Goal: Task Accomplishment & Management: Manage account settings

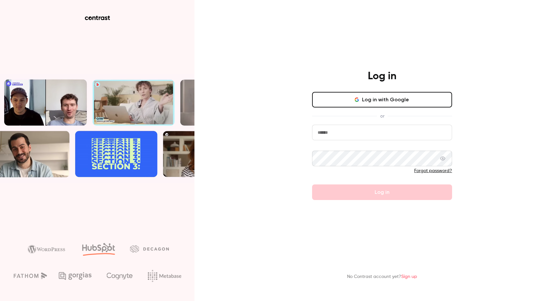
click at [389, 96] on button "Log in with Google" at bounding box center [382, 100] width 140 height 16
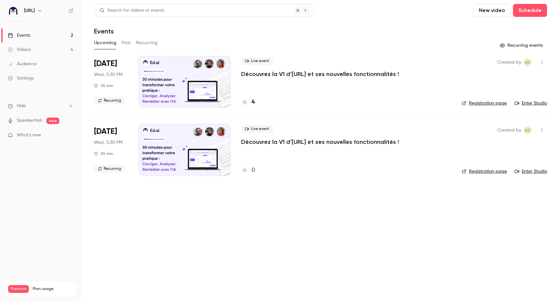
click at [30, 8] on h6 "[URL]" at bounding box center [29, 10] width 11 height 6
click at [12, 12] on img at bounding box center [13, 11] width 10 height 10
click at [31, 12] on h6 "[URL]" at bounding box center [29, 10] width 11 height 6
click at [32, 12] on h6 "[URL]" at bounding box center [29, 10] width 11 height 6
click at [41, 12] on icon "button" at bounding box center [39, 10] width 5 height 5
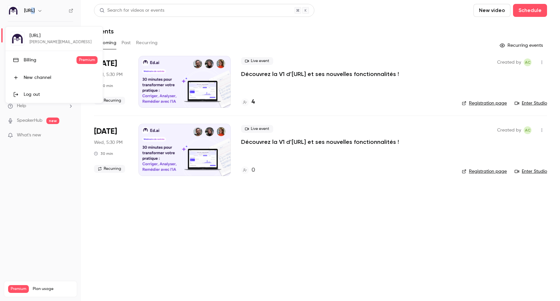
click at [30, 59] on div "Billing" at bounding box center [50, 60] width 53 height 6
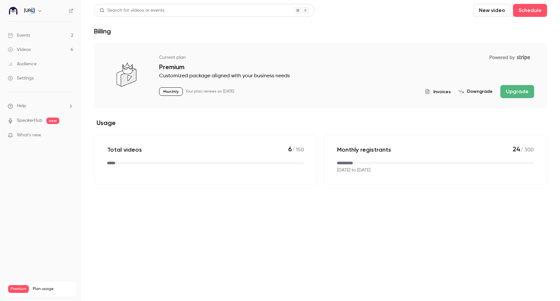
click at [444, 93] on span "Invoices" at bounding box center [442, 91] width 18 height 7
